Goal: Information Seeking & Learning: Learn about a topic

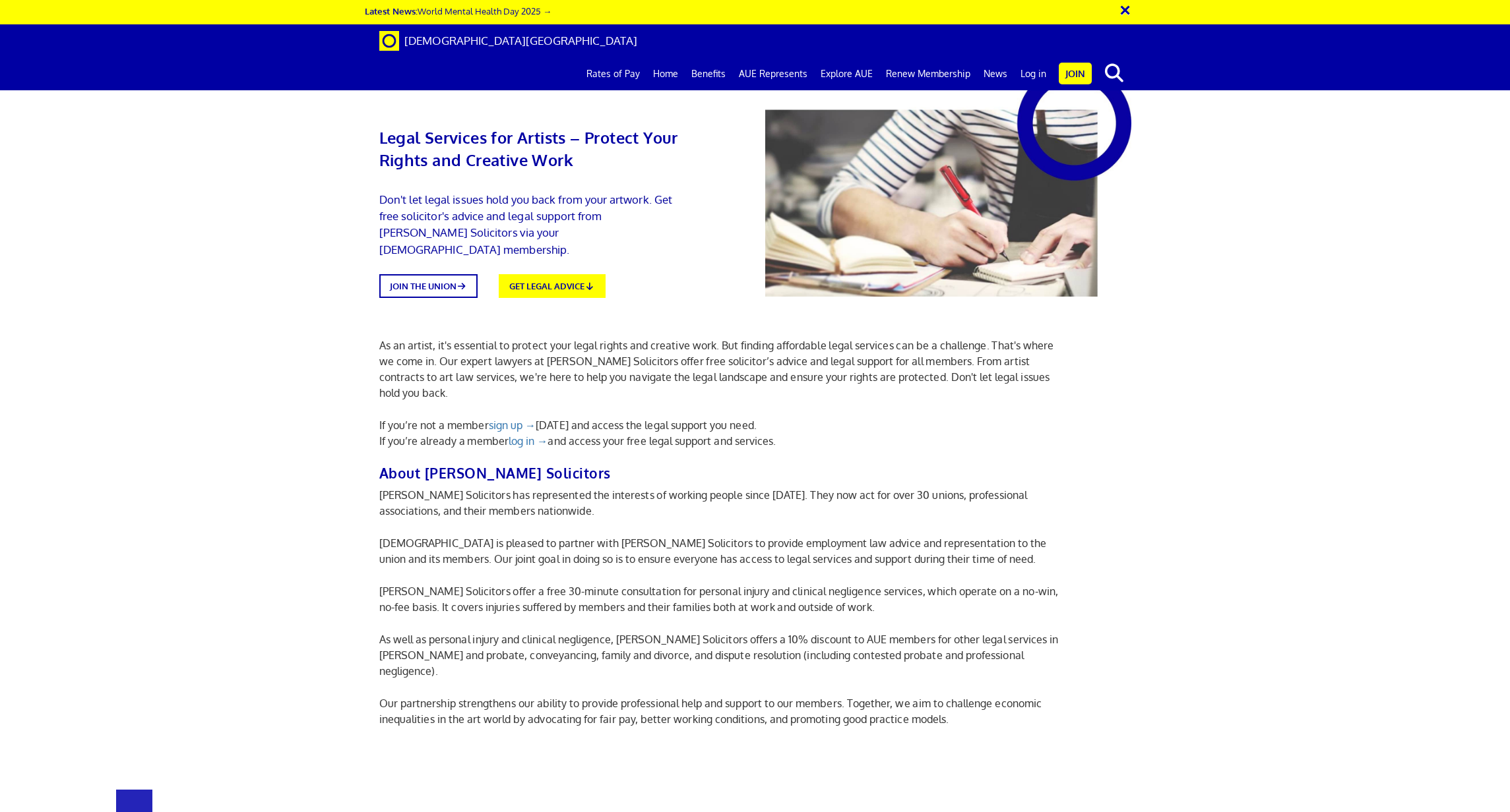
scroll to position [34, 0]
click at [598, 280] on icon at bounding box center [593, 284] width 12 height 9
